Goal: Information Seeking & Learning: Learn about a topic

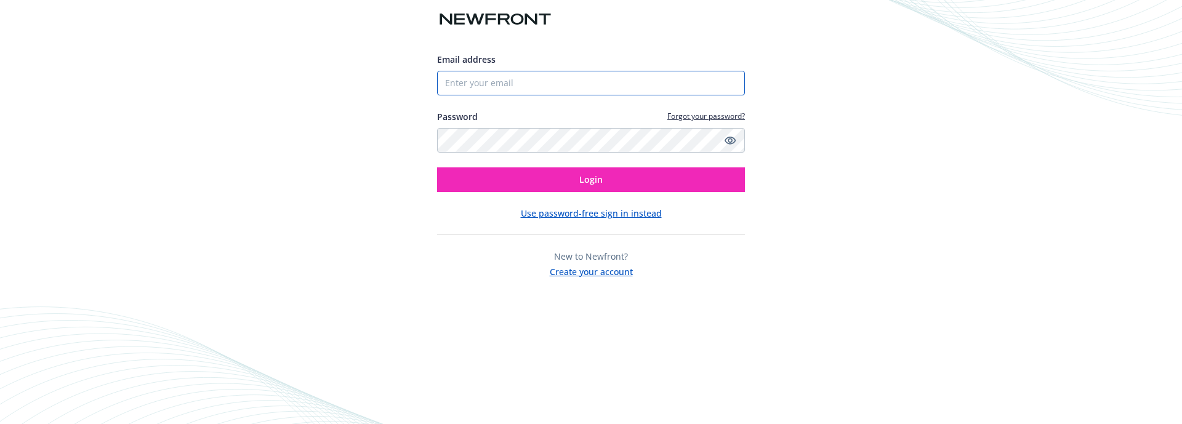
type input "[PERSON_NAME][EMAIL_ADDRESS][DOMAIN_NAME]"
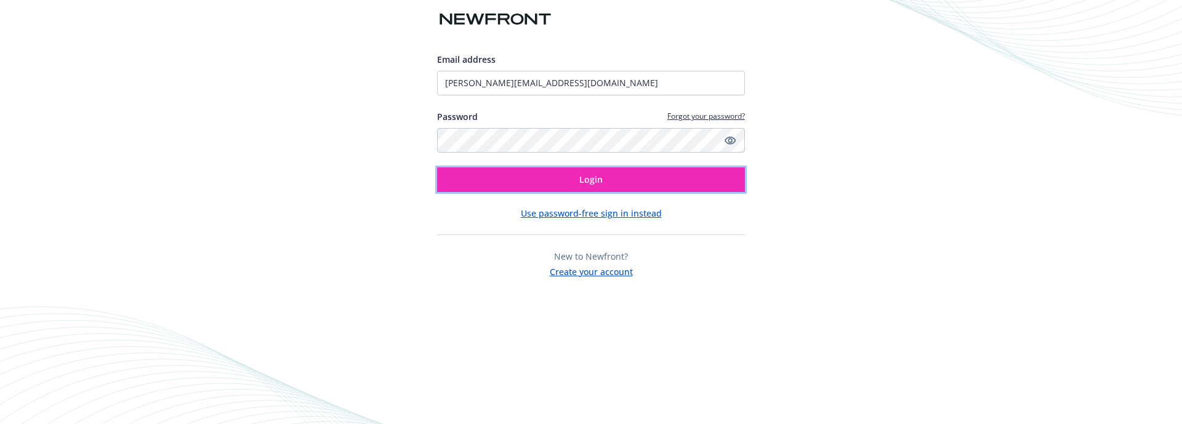
click at [673, 180] on button "Login" at bounding box center [591, 180] width 308 height 25
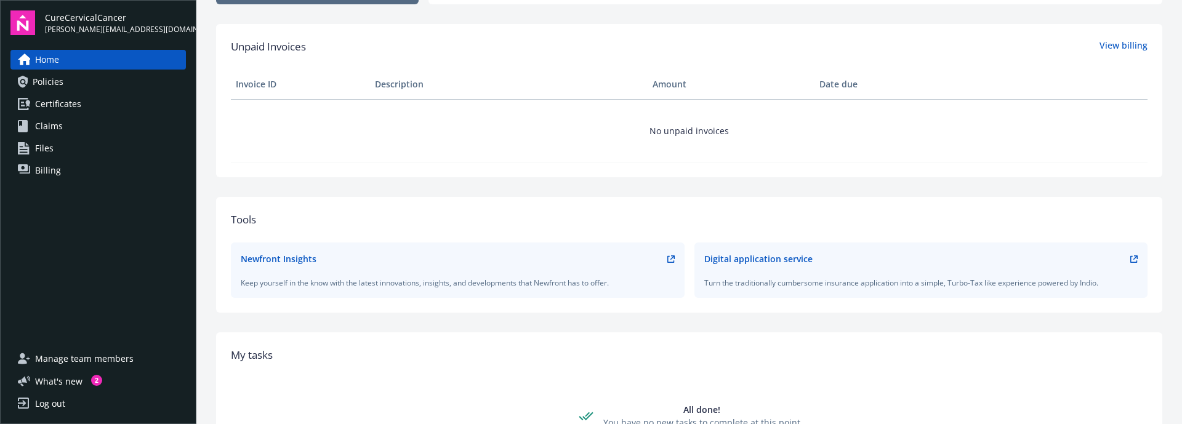
scroll to position [34, 0]
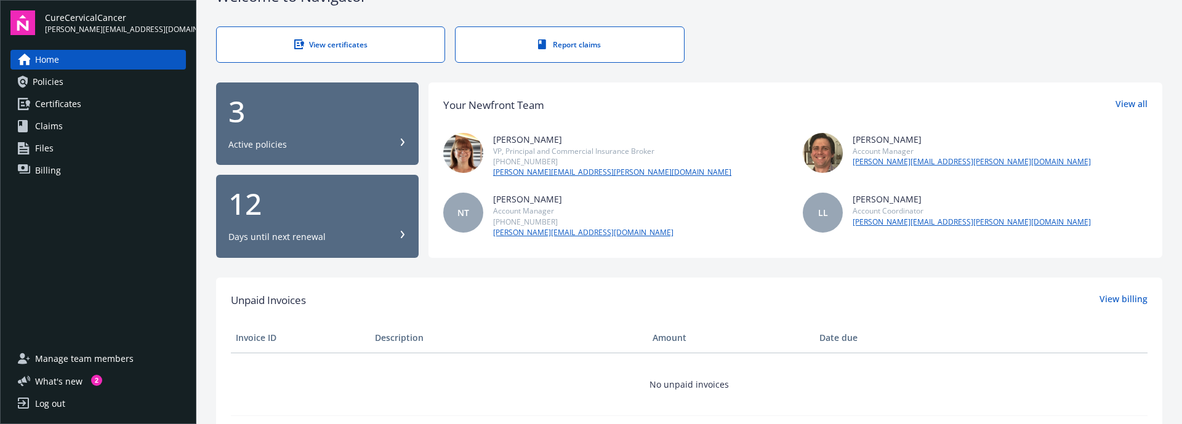
click at [333, 143] on div "Active policies" at bounding box center [317, 145] width 178 height 12
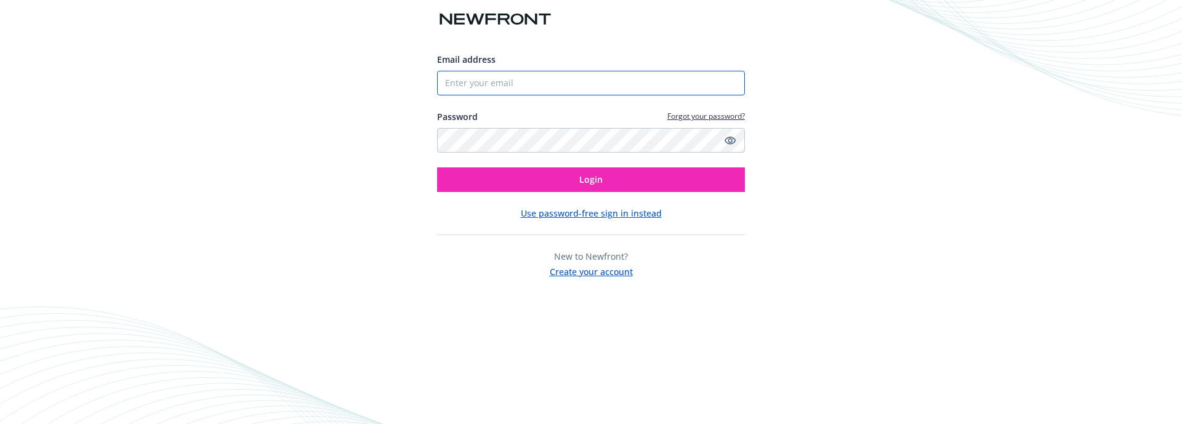
type input "[PERSON_NAME][EMAIL_ADDRESS][DOMAIN_NAME]"
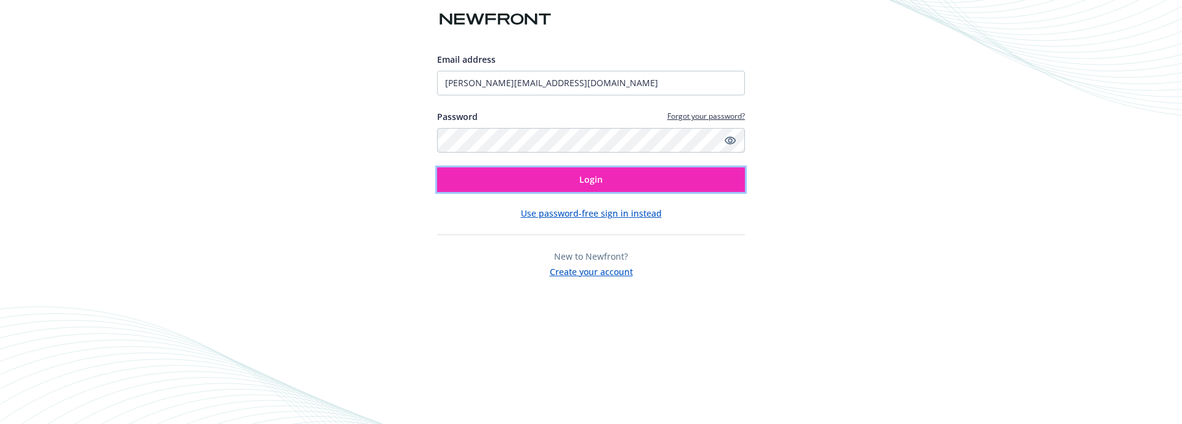
click at [507, 180] on button "Login" at bounding box center [591, 180] width 308 height 25
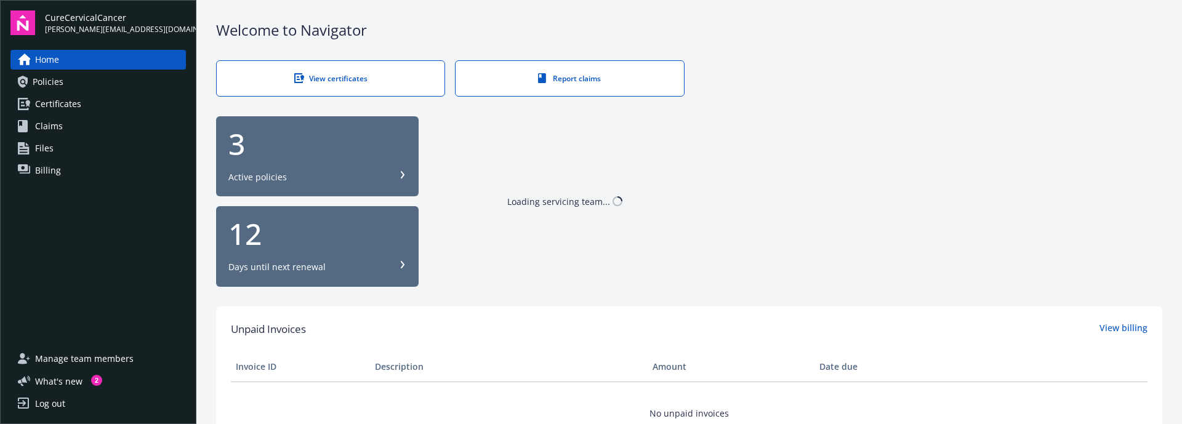
click at [330, 180] on div "Active policies" at bounding box center [317, 177] width 178 height 12
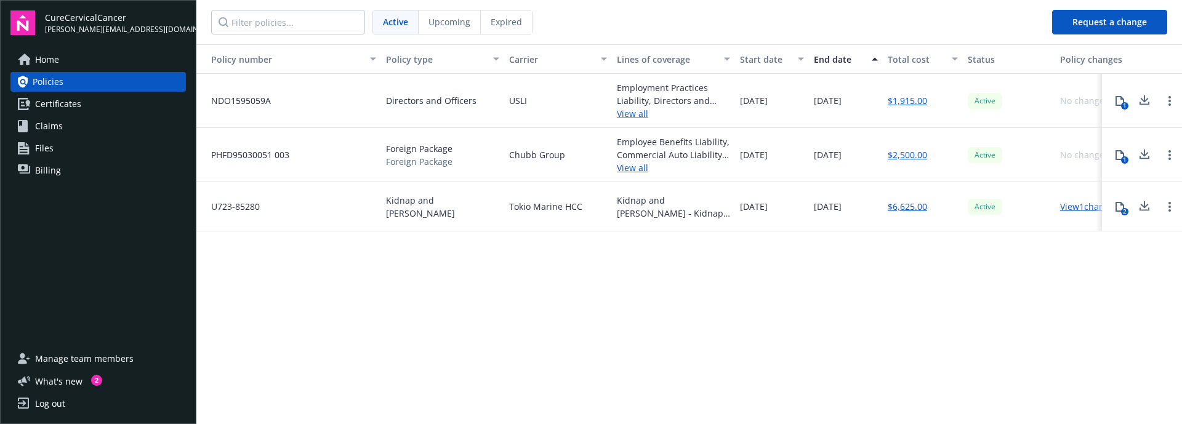
click at [637, 113] on link "View all" at bounding box center [673, 113] width 113 height 13
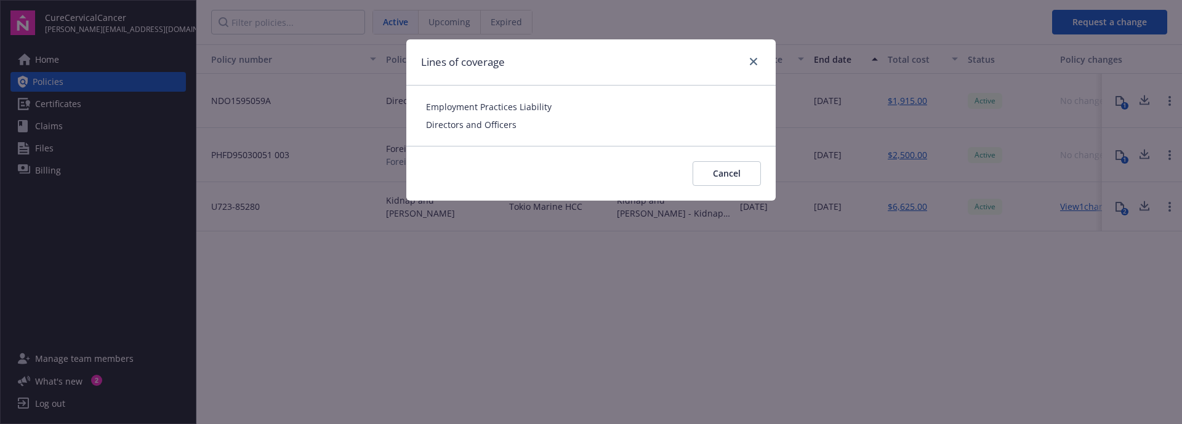
click at [536, 108] on span "Employment Practices Liability" at bounding box center [591, 106] width 330 height 13
click at [753, 54] on link "close" at bounding box center [753, 61] width 15 height 15
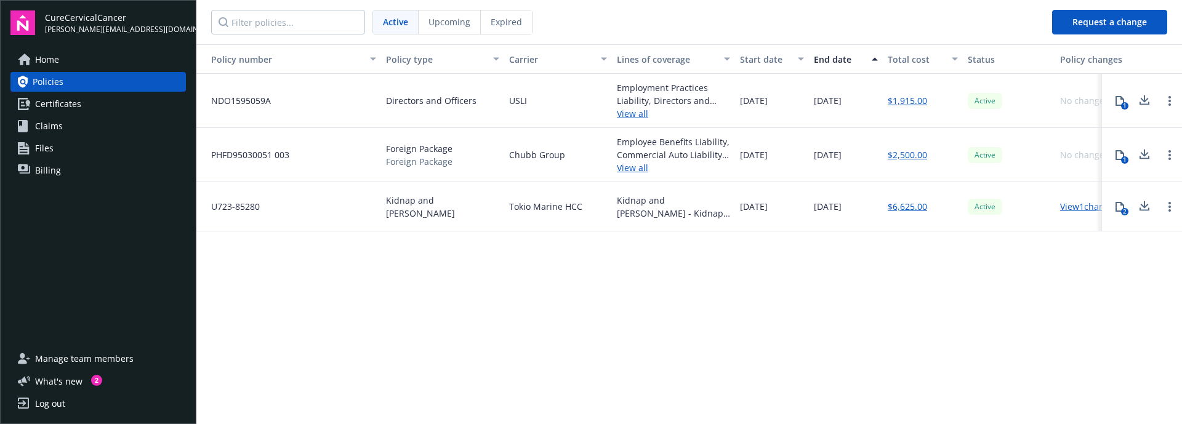
scroll to position [0, 30]
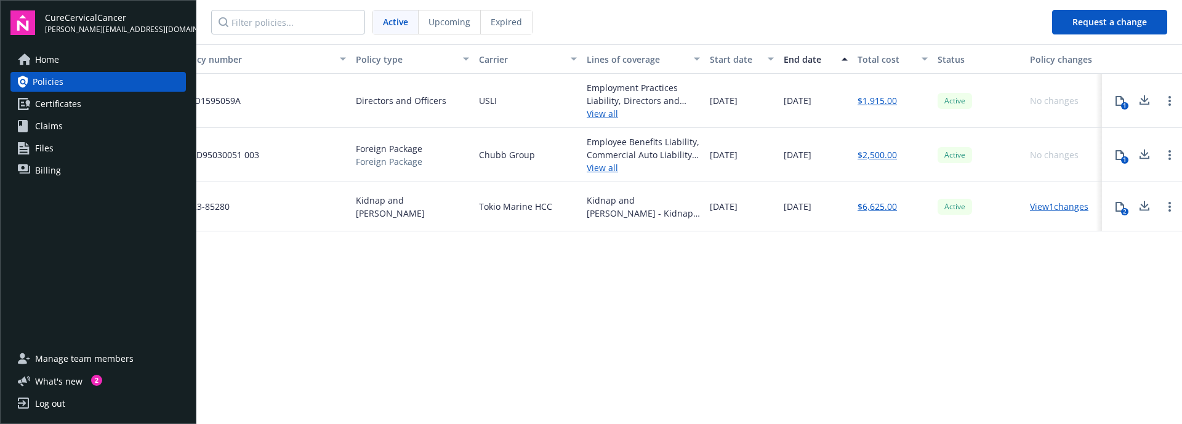
click at [1126, 99] on button "1" at bounding box center [1120, 101] width 25 height 25
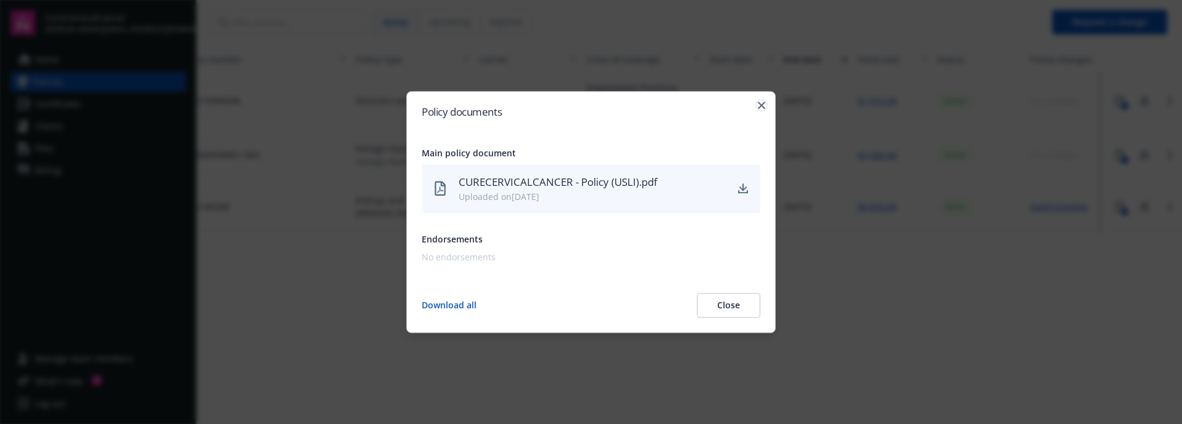
click at [761, 107] on icon "button" at bounding box center [761, 105] width 7 height 7
